Goal: Task Accomplishment & Management: Manage account settings

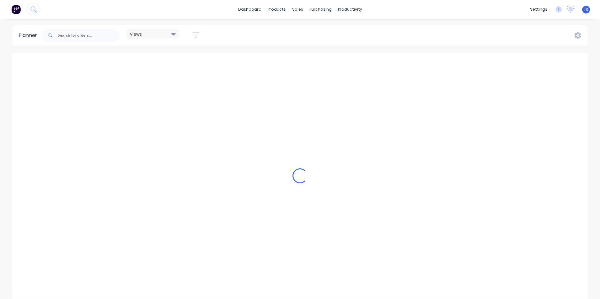
scroll to position [0, 593]
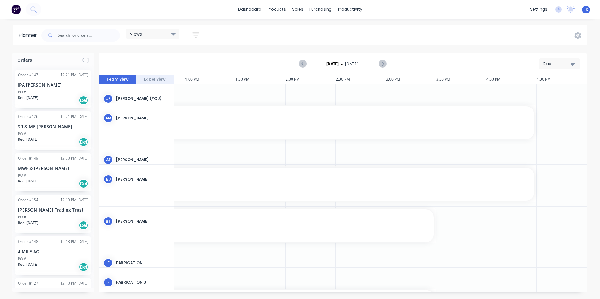
click at [556, 61] on div "Day" at bounding box center [556, 64] width 29 height 7
click at [545, 92] on div "Week" at bounding box center [548, 93] width 62 height 13
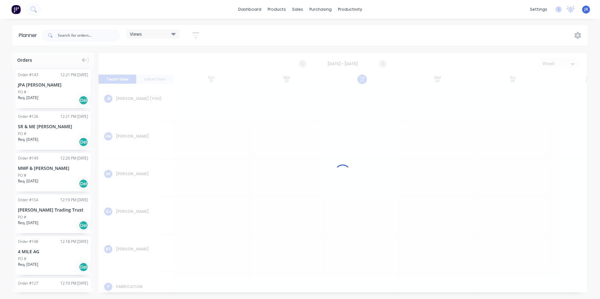
scroll to position [0, 0]
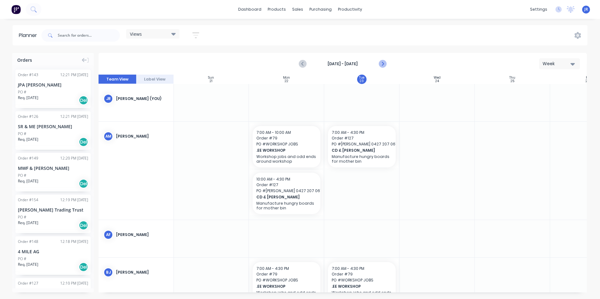
click at [379, 64] on icon "Next page" at bounding box center [383, 64] width 8 height 8
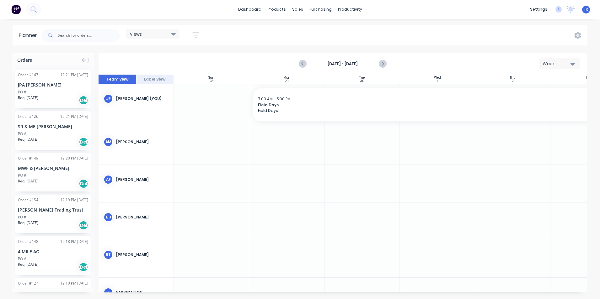
scroll to position [0, 117]
drag, startPoint x: 581, startPoint y: 104, endPoint x: 494, endPoint y: 117, distance: 88.2
click at [283, 30] on link "Product Catalogue" at bounding box center [307, 30] width 83 height 13
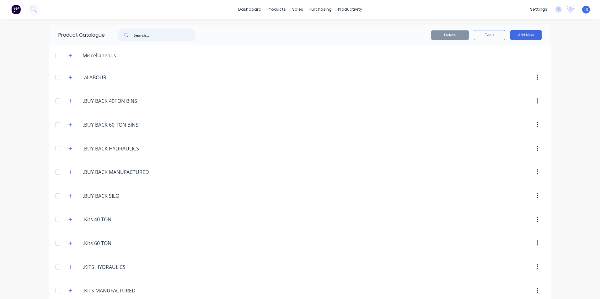
click at [154, 37] on input "text" at bounding box center [165, 35] width 62 height 13
type input "rhs"
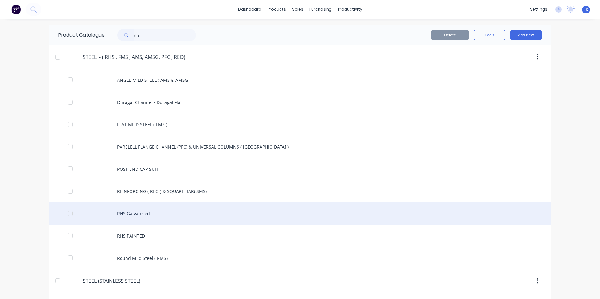
click at [137, 215] on div "RHS Galvanised" at bounding box center [300, 214] width 502 height 22
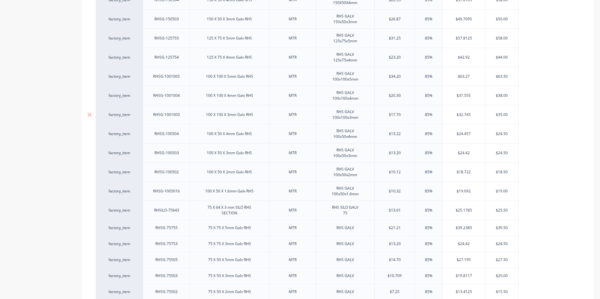
scroll to position [188, 0]
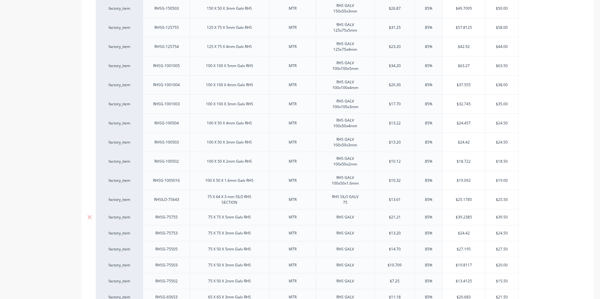
type textarea "x"
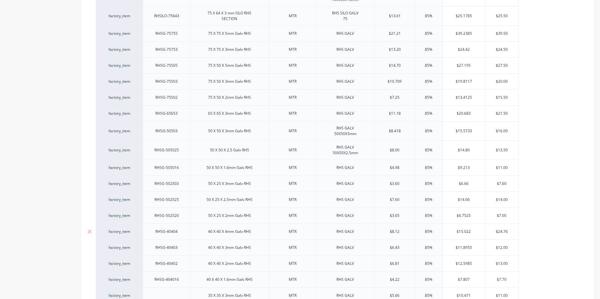
scroll to position [376, 0]
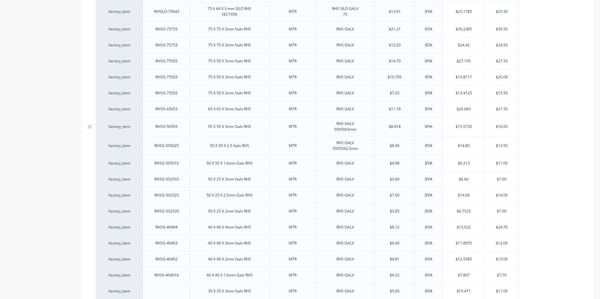
type input "$16.00"
click at [497, 126] on input "$16.00" at bounding box center [502, 127] width 34 height 6
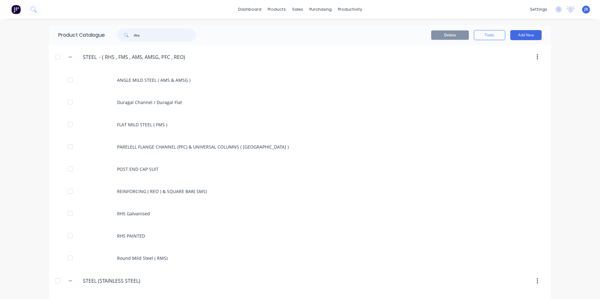
drag, startPoint x: 161, startPoint y: 38, endPoint x: 74, endPoint y: 49, distance: 88.1
click at [74, 48] on div "Product Catalogue rhs Delete Tools Add New STEEL..-.(.RHS.,.FMS.,.AMS,.AMSG,.PF…" at bounding box center [300, 193] width 502 height 336
